Goal: Information Seeking & Learning: Learn about a topic

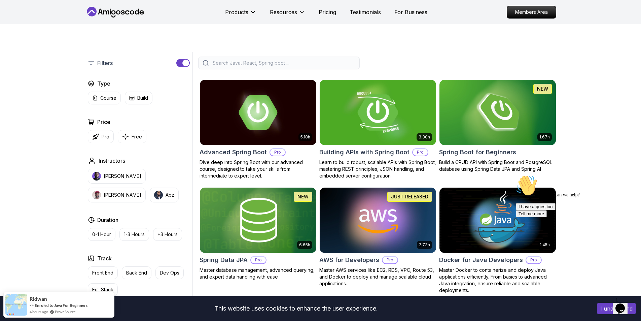
scroll to position [135, 0]
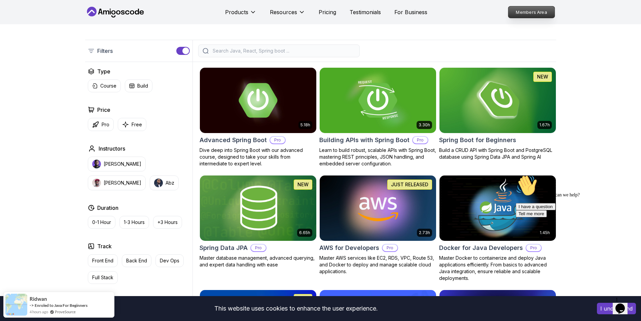
click at [529, 11] on p "Members Area" at bounding box center [531, 11] width 46 height 11
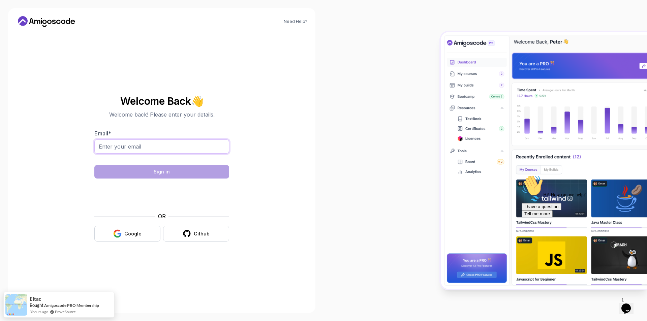
click at [136, 145] on input "Email *" at bounding box center [161, 146] width 135 height 14
type input "izaiah6300@yahoo.com"
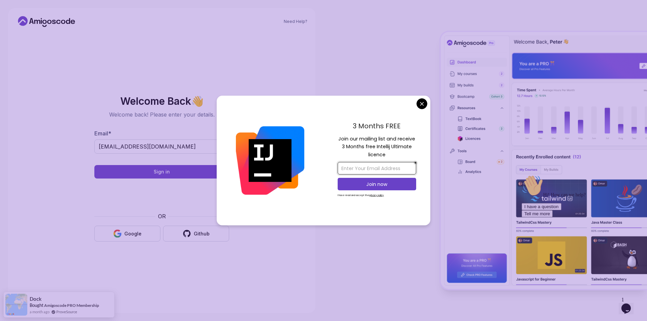
click at [404, 167] on input "email" at bounding box center [376, 168] width 78 height 12
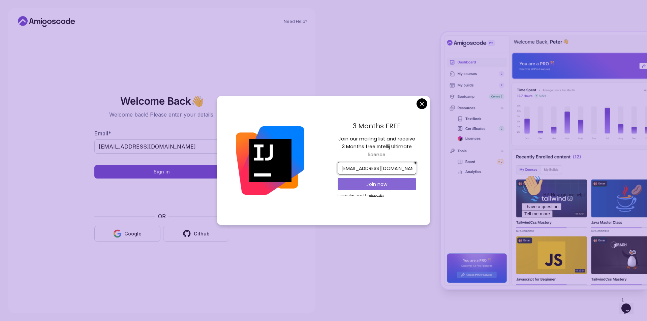
type input "izaiah6300@yahoo.com"
click at [373, 179] on button "Join now" at bounding box center [376, 184] width 78 height 12
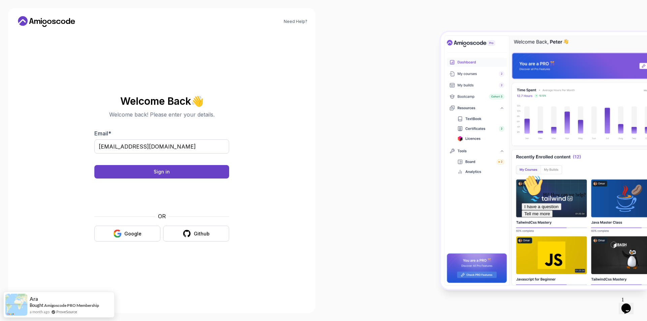
click at [372, 69] on body "Need Help? Welcome Back 👋 Welcome back! Please enter your details. Email * izai…" at bounding box center [323, 160] width 647 height 321
click at [210, 173] on button "Sign in" at bounding box center [161, 171] width 135 height 13
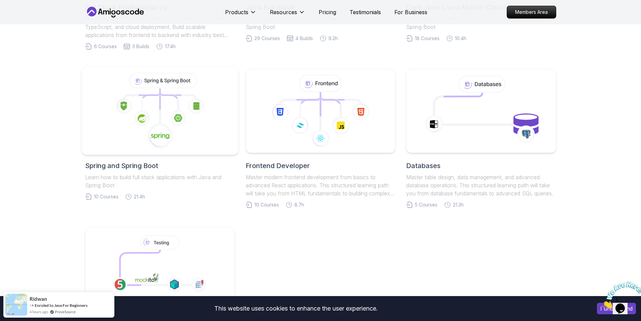
scroll to position [269, 0]
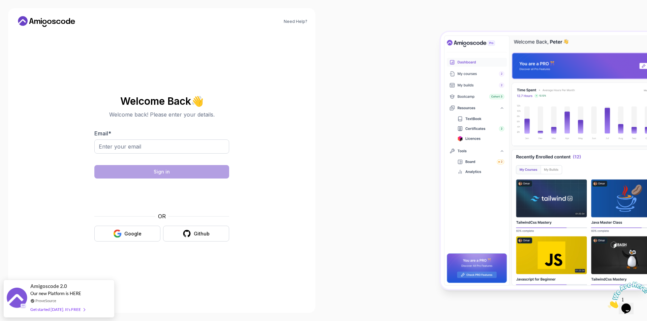
drag, startPoint x: 125, startPoint y: 156, endPoint x: 125, endPoint y: 147, distance: 8.1
click at [125, 153] on div at bounding box center [161, 150] width 135 height 22
click at [125, 147] on input "Email *" at bounding box center [161, 146] width 135 height 14
type input "[EMAIL_ADDRESS][DOMAIN_NAME]"
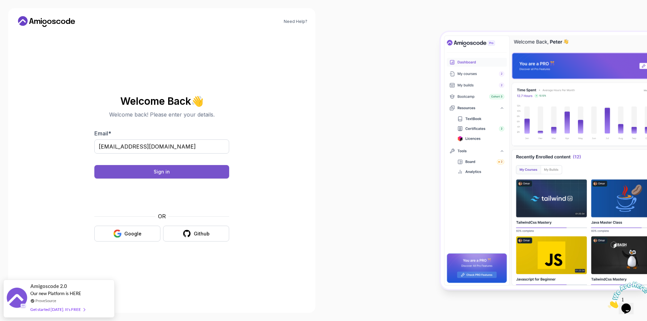
click at [169, 175] on button "Sign in" at bounding box center [161, 171] width 135 height 13
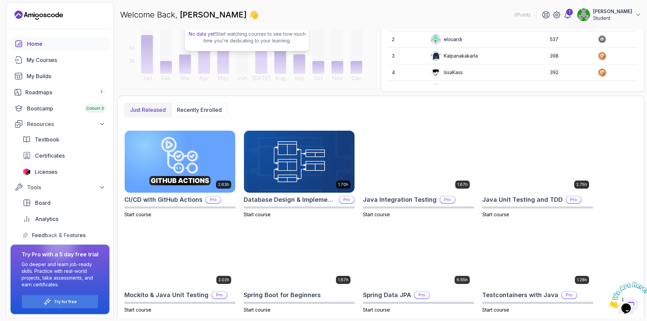
scroll to position [111, 0]
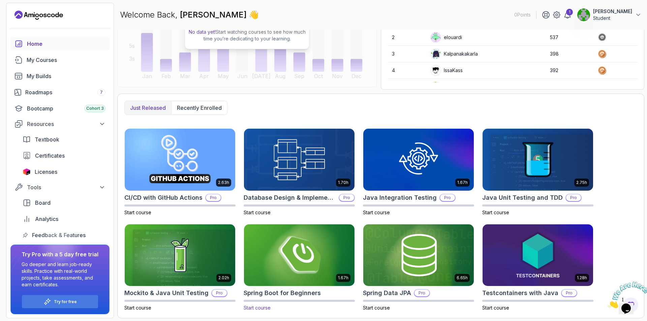
click at [307, 255] on img at bounding box center [299, 255] width 116 height 65
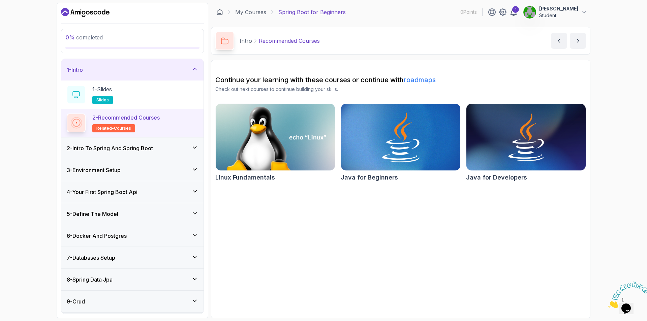
click at [404, 139] on img at bounding box center [400, 137] width 125 height 70
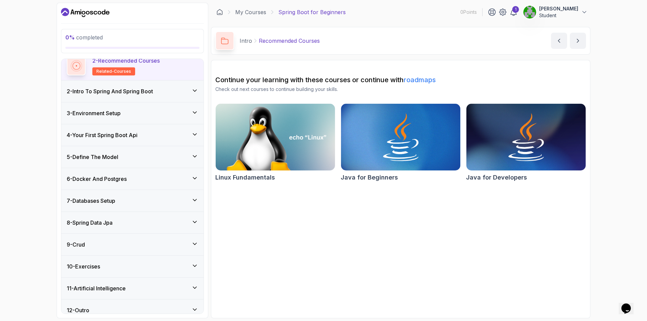
scroll to position [64, 0]
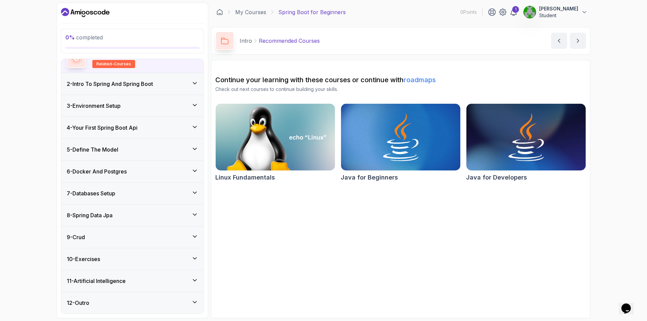
click at [102, 283] on h3 "11 - Artificial Intelligence" at bounding box center [96, 281] width 59 height 8
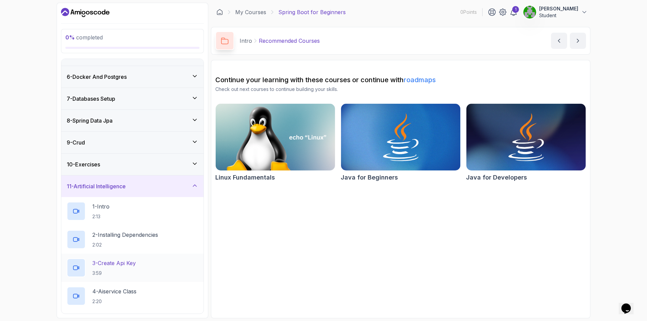
scroll to position [109, 0]
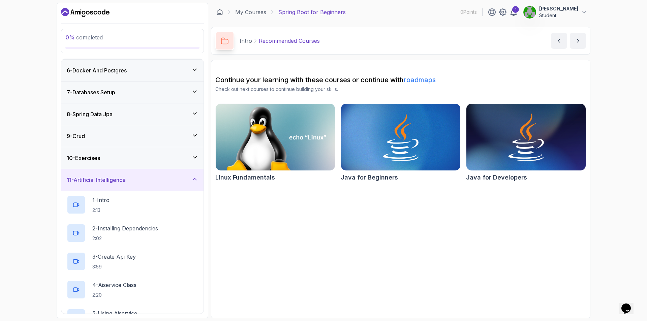
click at [124, 181] on h3 "11 - Artificial Intelligence" at bounding box center [96, 180] width 59 height 8
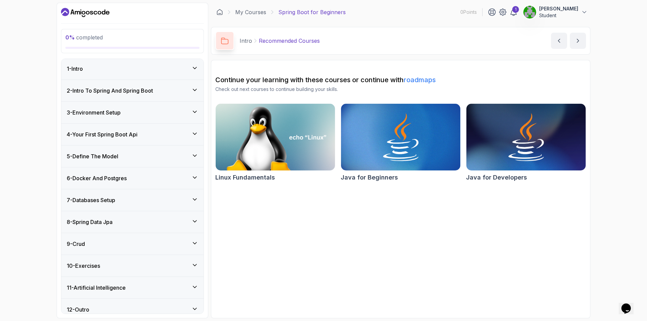
scroll to position [0, 0]
click at [120, 97] on div "2 - Intro To Spring And Spring Boot" at bounding box center [132, 92] width 142 height 22
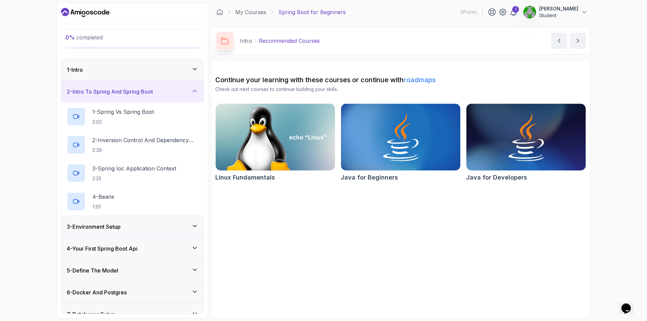
click at [118, 77] on div "1 - Intro" at bounding box center [132, 70] width 142 height 22
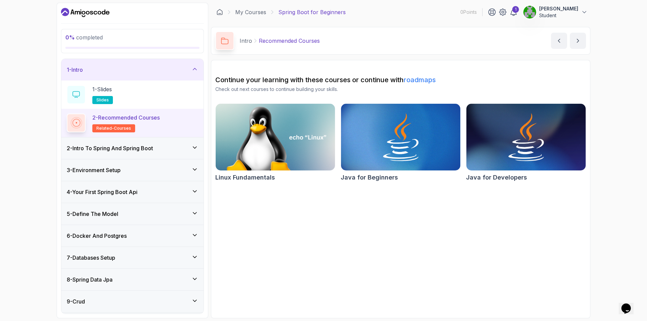
click at [129, 72] on div "1 - Intro" at bounding box center [132, 70] width 131 height 8
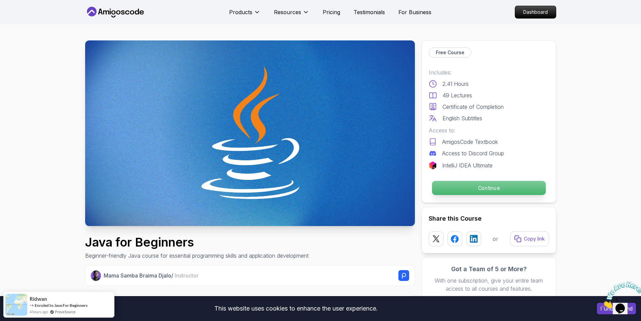
click at [494, 186] on p "Continue" at bounding box center [489, 188] width 114 height 14
click at [453, 186] on p "Continue" at bounding box center [489, 188] width 114 height 14
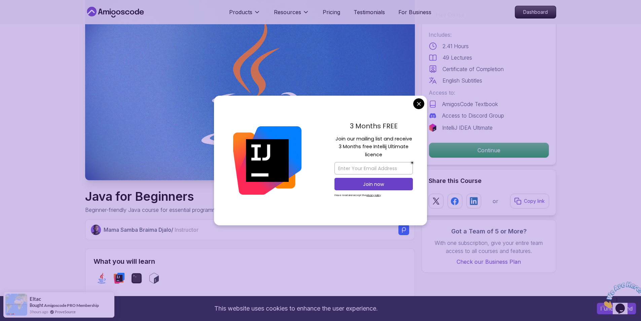
scroll to position [34, 0]
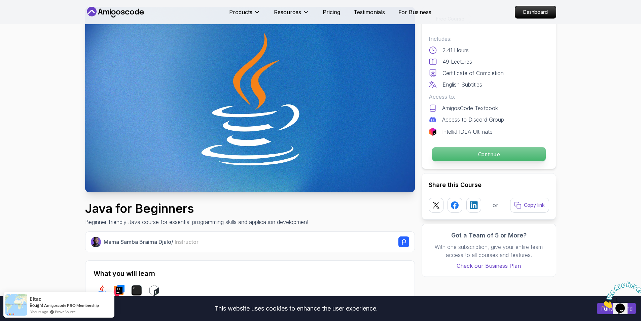
click at [480, 157] on p "Continue" at bounding box center [489, 154] width 114 height 14
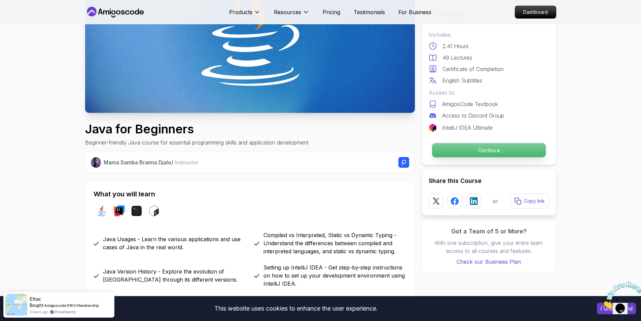
scroll to position [101, 0]
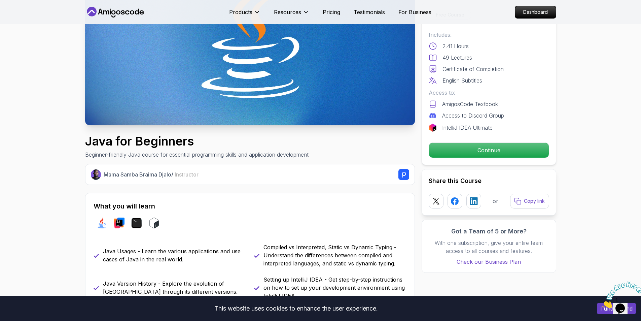
drag, startPoint x: 637, startPoint y: 282, endPoint x: 715, endPoint y: 448, distance: 183.2
click at [632, 282] on div at bounding box center [620, 295] width 36 height 27
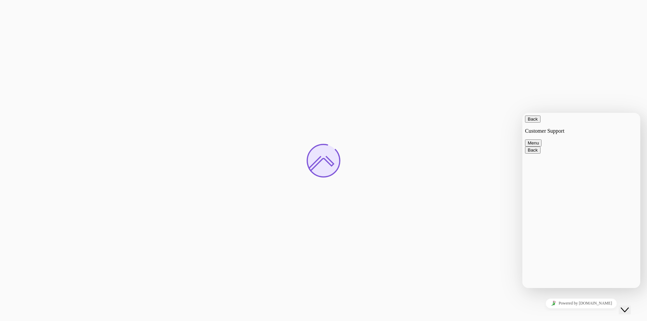
click at [628, 306] on div "Close Chat This icon closes the chat window." at bounding box center [624, 310] width 8 height 8
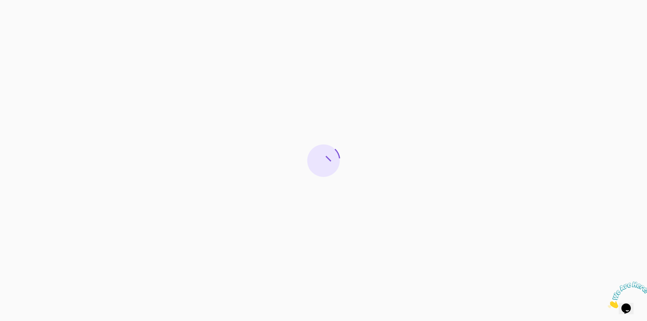
click at [607, 303] on icon "Close" at bounding box center [607, 306] width 0 height 6
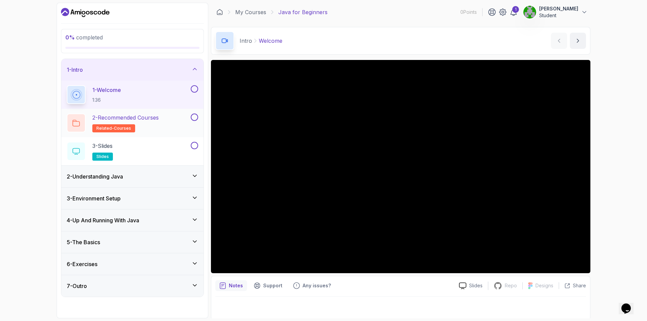
click at [133, 122] on h2 "2 - Recommended Courses related-courses" at bounding box center [125, 122] width 66 height 19
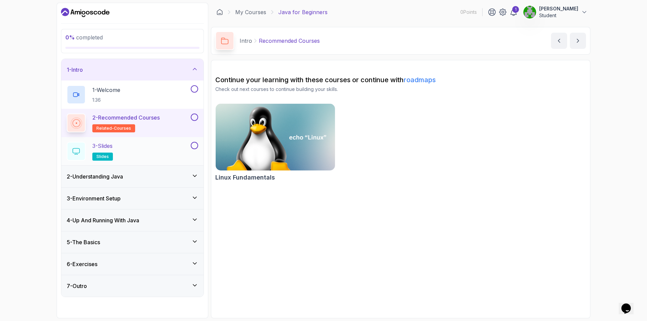
click at [142, 147] on div "3 - Slides slides" at bounding box center [128, 151] width 123 height 19
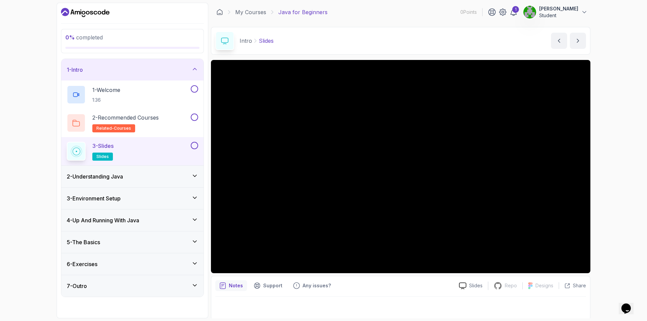
click at [134, 170] on div "2 - Understanding Java" at bounding box center [132, 177] width 142 height 22
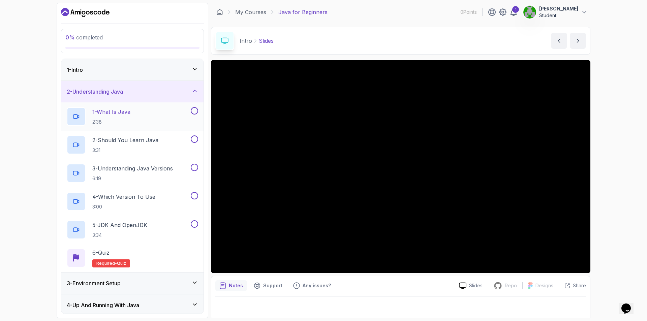
click at [133, 113] on div "1 - What Is Java 2:38" at bounding box center [128, 116] width 123 height 19
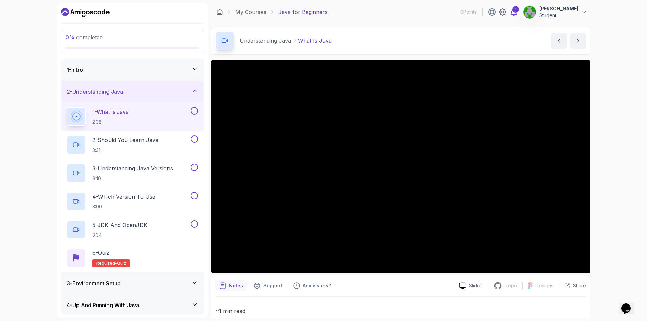
click at [513, 10] on div "1" at bounding box center [515, 9] width 7 height 7
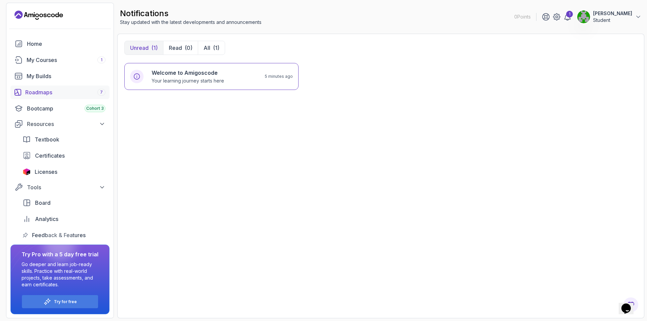
click at [86, 96] on div "Roadmaps 7" at bounding box center [65, 92] width 80 height 8
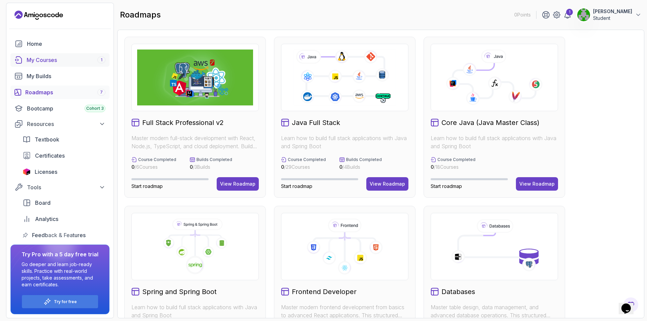
click at [95, 60] on div "My Courses 1" at bounding box center [66, 60] width 79 height 8
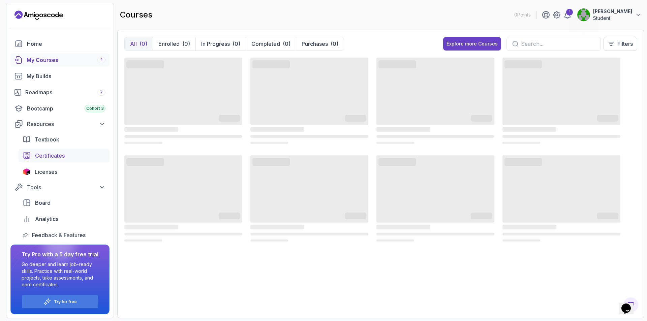
click at [65, 156] on span "Certificates" at bounding box center [50, 156] width 30 height 8
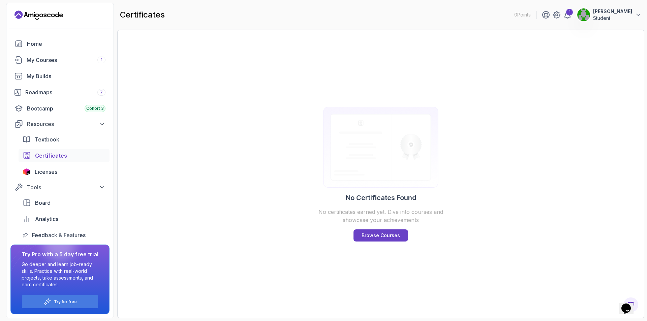
scroll to position [0, 0]
click at [46, 186] on div "Tools" at bounding box center [66, 187] width 78 height 8
click at [57, 221] on span "Analytics" at bounding box center [46, 219] width 23 height 8
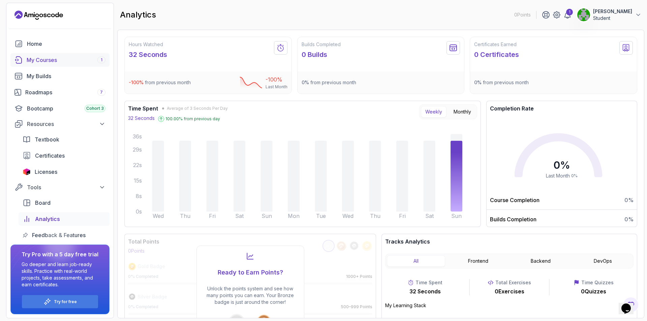
click at [45, 58] on div "My Courses 1" at bounding box center [66, 60] width 79 height 8
